Goal: Information Seeking & Learning: Learn about a topic

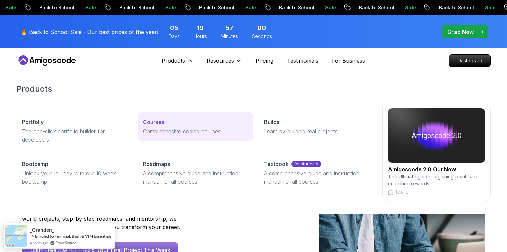
click at [183, 129] on p "Comprehensive coding courses" at bounding box center [195, 131] width 105 height 8
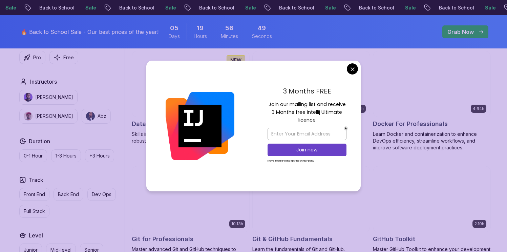
scroll to position [637, 0]
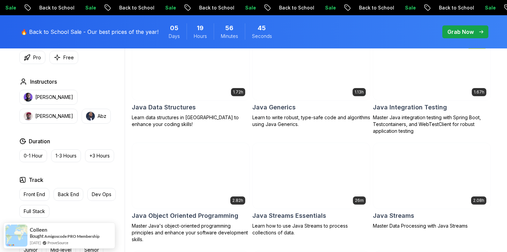
scroll to position [954, 0]
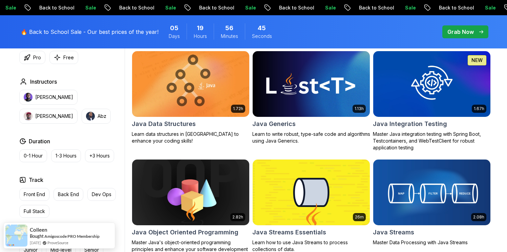
click at [298, 89] on img at bounding box center [310, 83] width 123 height 69
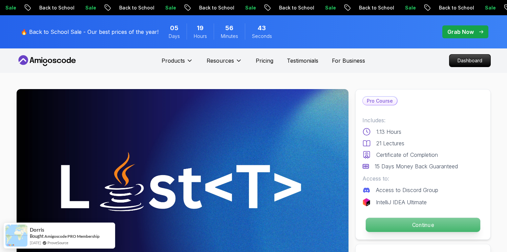
click at [407, 224] on p "Continue" at bounding box center [422, 225] width 114 height 14
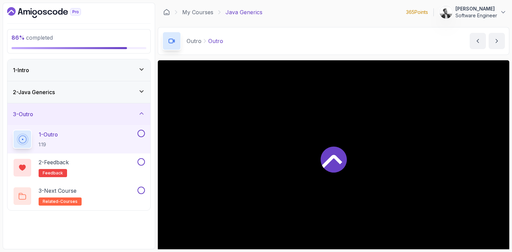
scroll to position [16, 0]
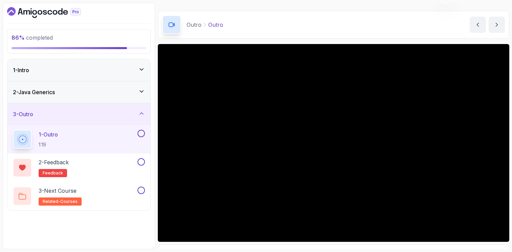
click at [94, 97] on div "2 - Java Generics" at bounding box center [78, 92] width 143 height 22
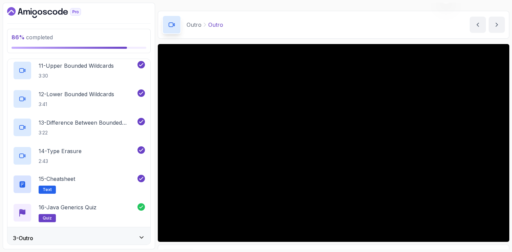
scroll to position [332, 0]
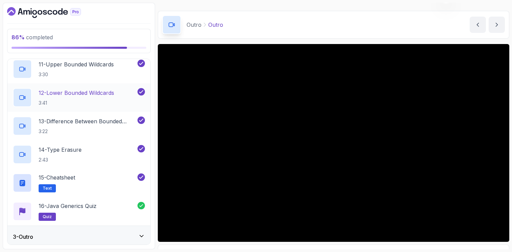
click at [82, 93] on p "12 - Lower Bounded Wildcards" at bounding box center [76, 93] width 75 height 8
